Goal: Check status: Check status

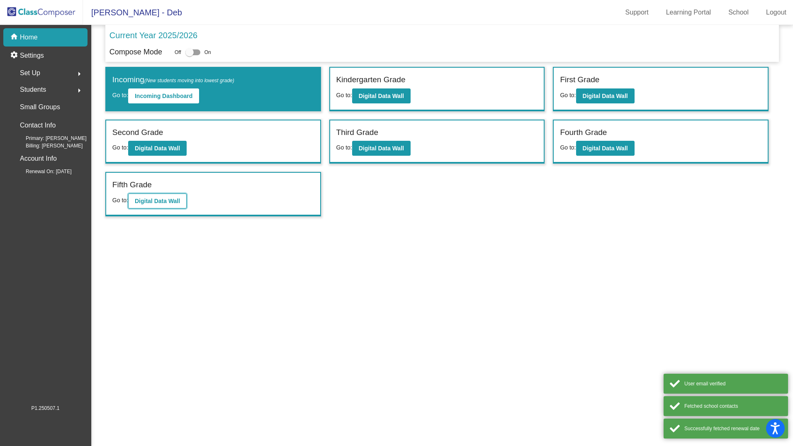
click at [168, 203] on b "Digital Data Wall" at bounding box center [157, 200] width 45 height 7
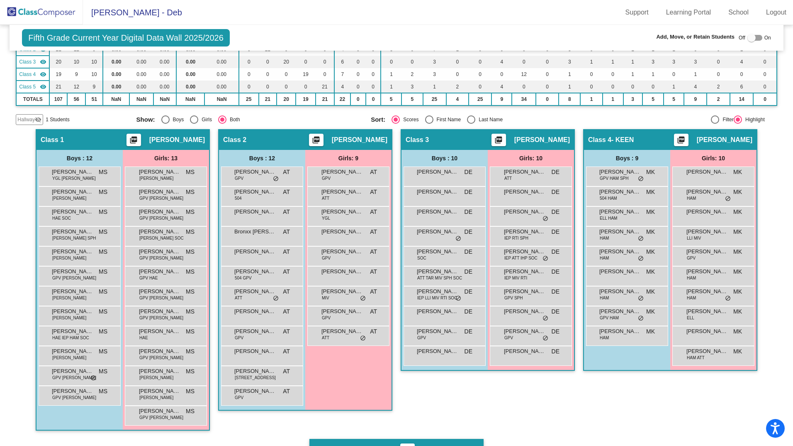
scroll to position [97, 0]
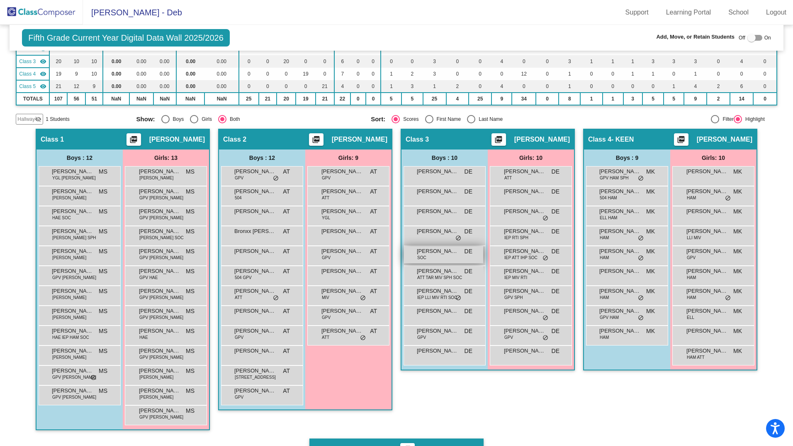
click at [419, 247] on span "Keagan Vinson" at bounding box center [437, 251] width 41 height 8
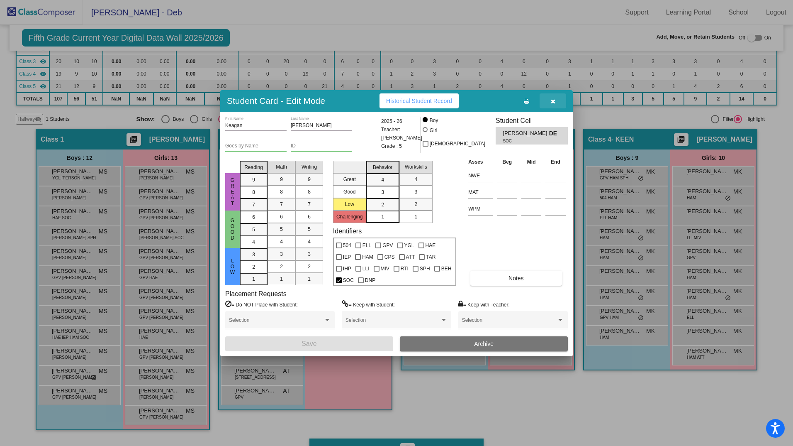
click at [553, 99] on icon "button" at bounding box center [553, 101] width 5 height 6
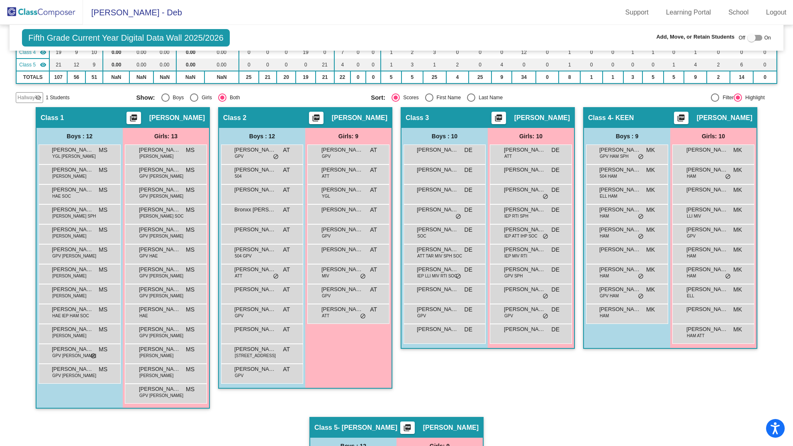
scroll to position [110, 0]
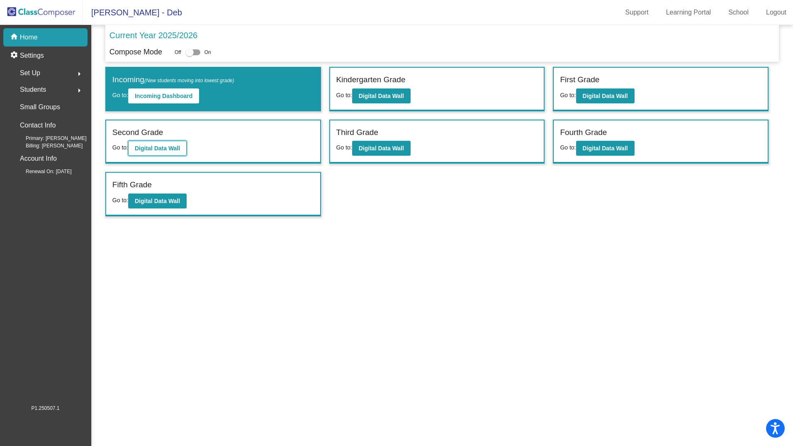
click at [164, 144] on button "Digital Data Wall" at bounding box center [157, 148] width 58 height 15
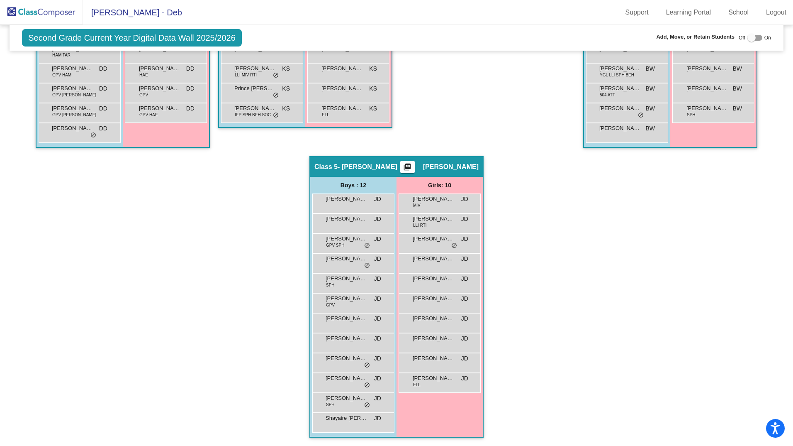
scroll to position [338, 0]
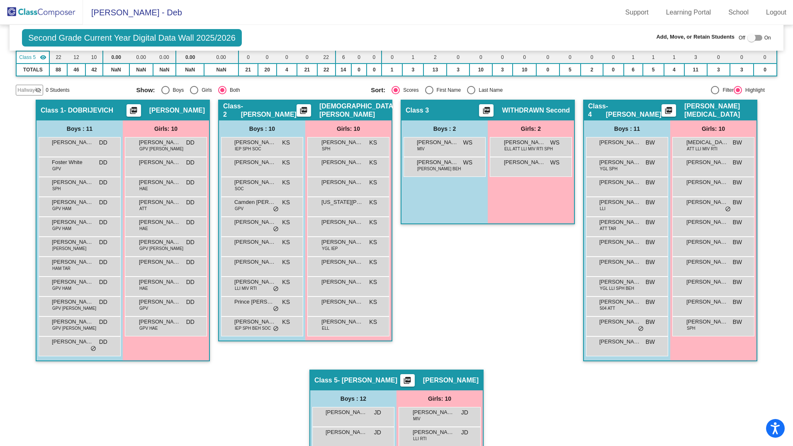
scroll to position [121, 0]
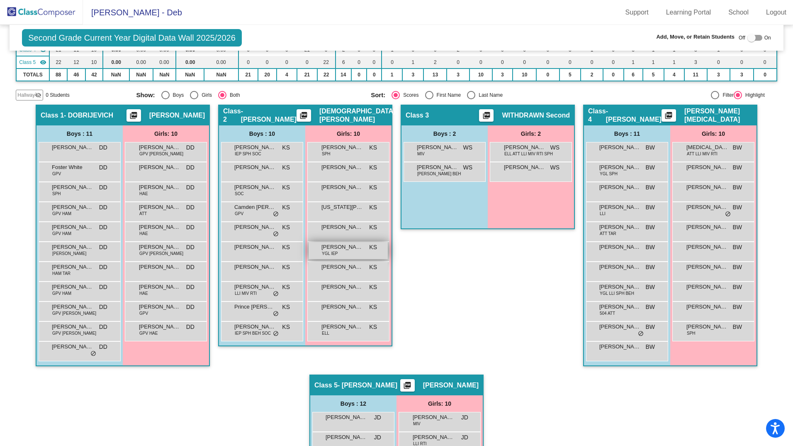
click at [353, 247] on span "[PERSON_NAME]" at bounding box center [341, 247] width 41 height 8
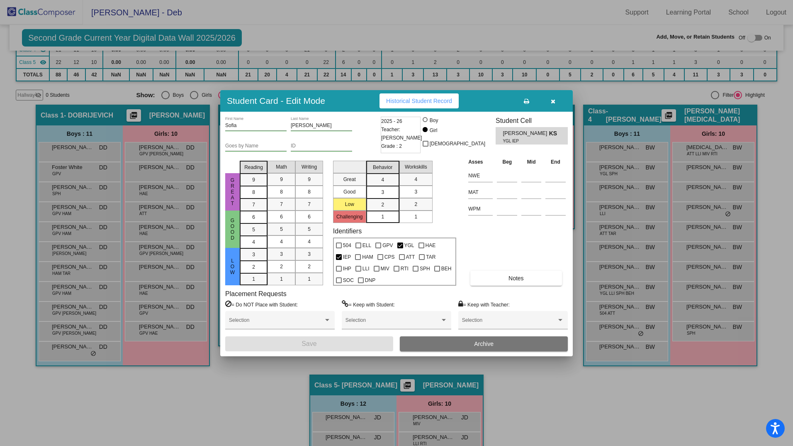
click at [552, 99] on icon "button" at bounding box center [553, 101] width 5 height 6
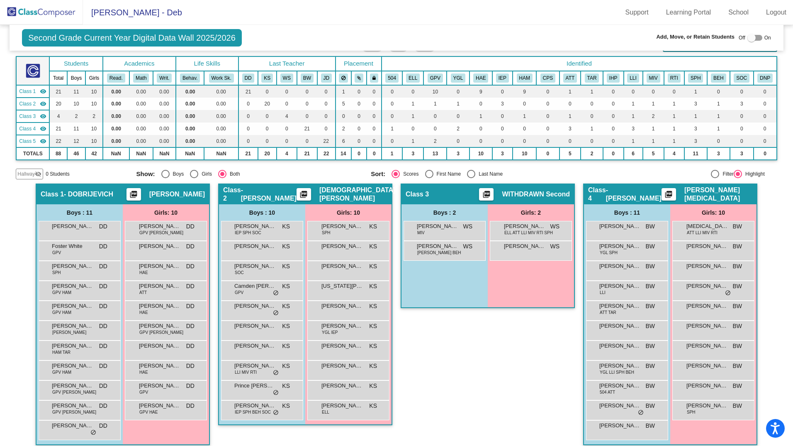
scroll to position [38, 0]
